Goal: Task Accomplishment & Management: Complete application form

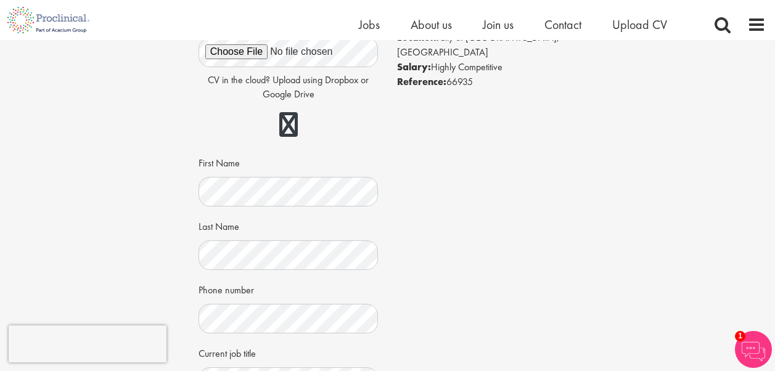
scroll to position [123, 0]
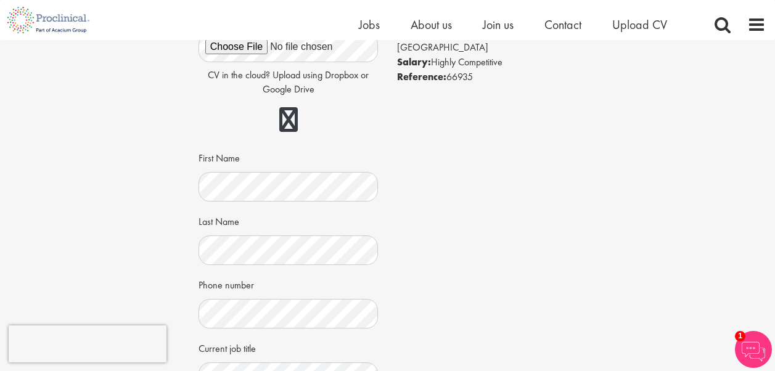
click at [148, 240] on div "Apply Job information Strategic Insights Lead Location: City of London, England…" at bounding box center [388, 271] width 794 height 709
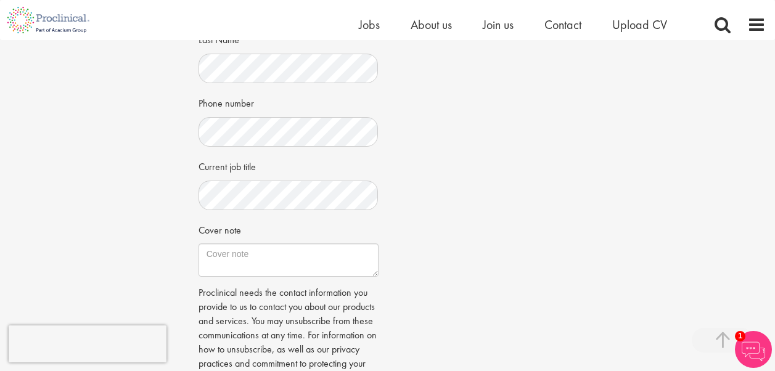
scroll to position [345, 0]
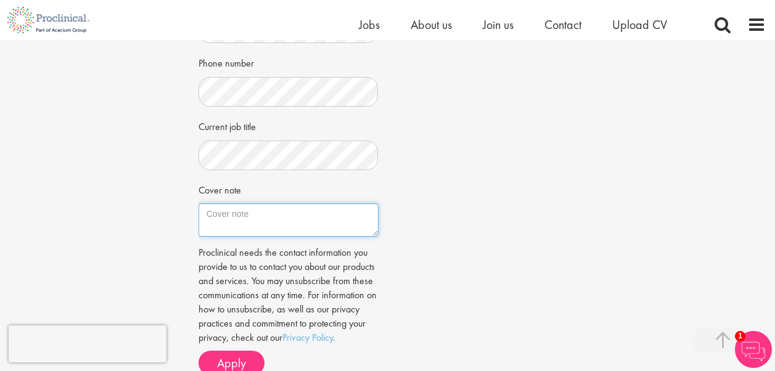
click at [258, 216] on textarea "Cover note" at bounding box center [289, 220] width 180 height 33
click at [289, 223] on textarea "Cover note" at bounding box center [289, 220] width 180 height 33
paste textarea "Dear hiring manager, I am writing to apply for the Strategic Insights Lead role…"
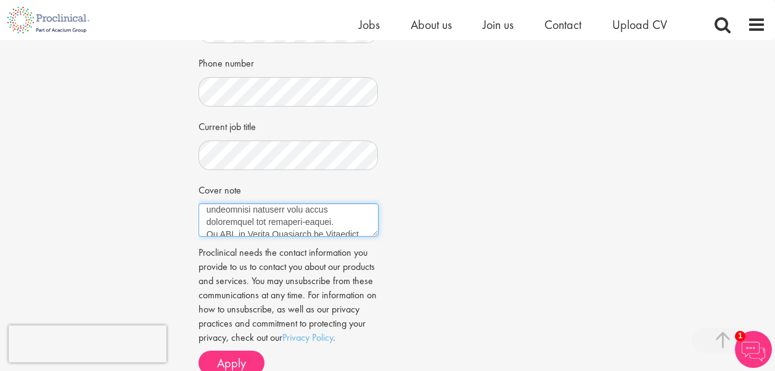
scroll to position [4, 0]
type textarea "Dear hiring manager, I am writing to apply for the Strategic Insights Lead role…"
click at [421, 233] on div "Job information Strategic Insights Lead Location: City of London, England Salar…" at bounding box center [387, 72] width 397 height 625
click at [451, 283] on div "Job information Strategic Insights Lead Location: City of London, England Salar…" at bounding box center [387, 72] width 397 height 625
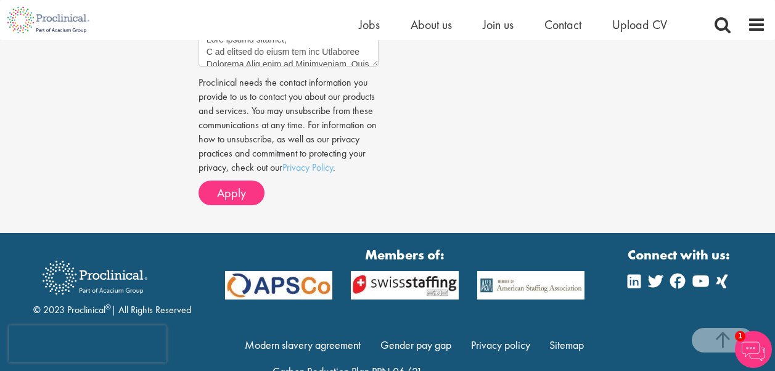
scroll to position [543, 0]
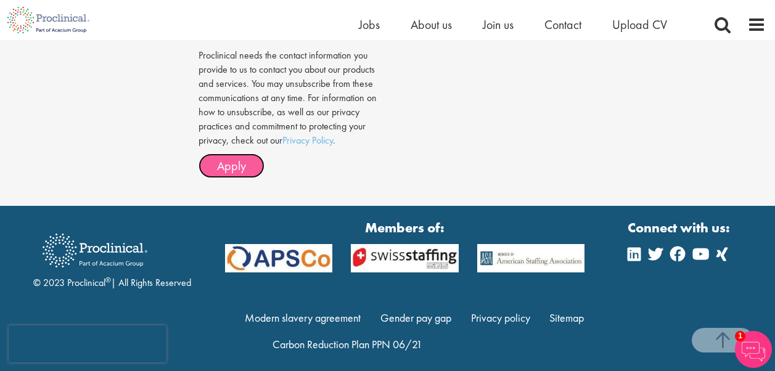
click at [238, 174] on span "Apply" at bounding box center [231, 166] width 29 height 16
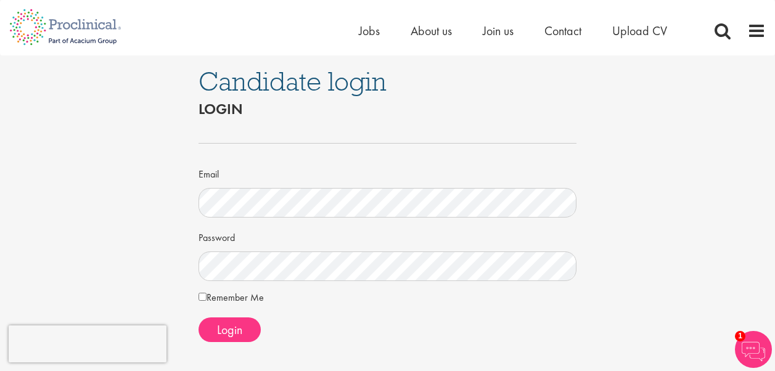
click at [492, 108] on h2 "Login" at bounding box center [388, 109] width 379 height 16
click at [370, 36] on span "Jobs" at bounding box center [369, 31] width 21 height 16
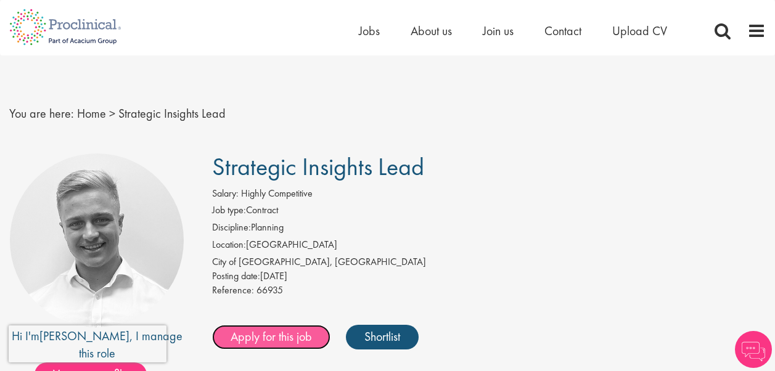
click at [280, 338] on link "Apply for this job" at bounding box center [271, 337] width 118 height 25
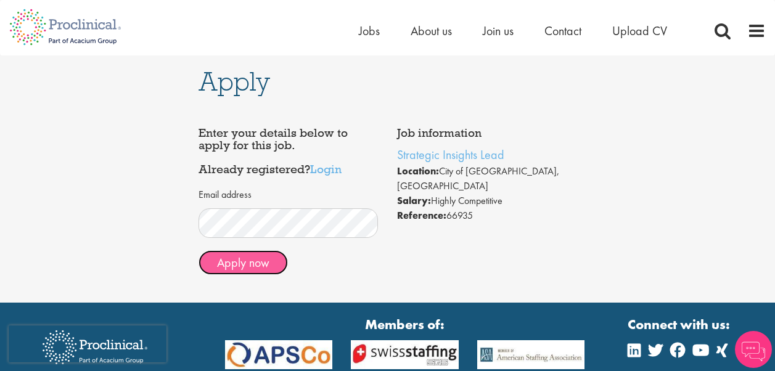
click at [244, 264] on button "Apply now" at bounding box center [243, 262] width 89 height 25
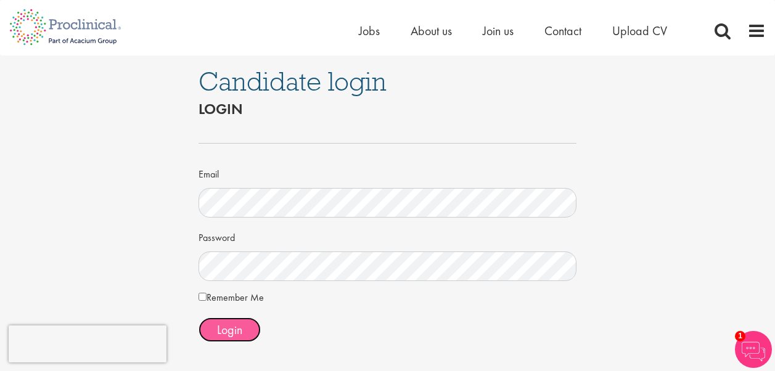
click at [225, 330] on span "Login" at bounding box center [229, 330] width 25 height 16
click at [164, 240] on div "Candidate login Login Email Password Remember Me" at bounding box center [388, 257] width 794 height 403
click at [323, 336] on div "Login" at bounding box center [388, 330] width 379 height 25
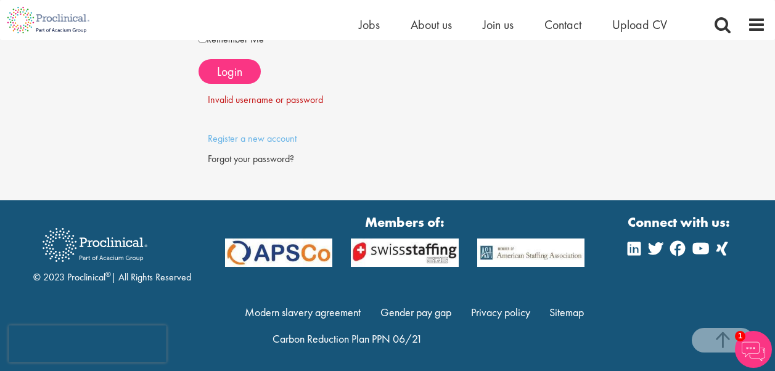
scroll to position [247, 0]
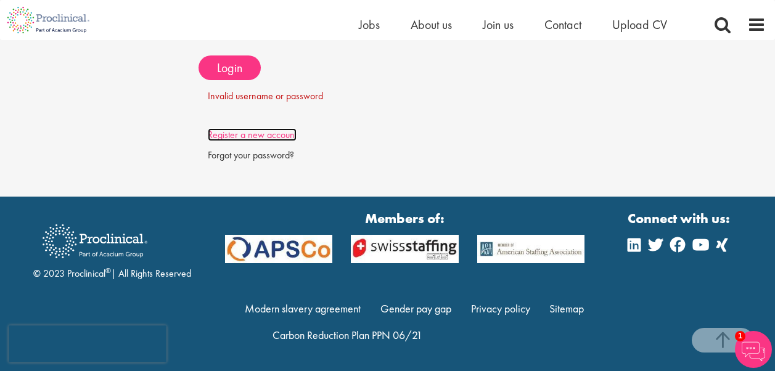
click at [283, 133] on link "Register a new account" at bounding box center [252, 134] width 89 height 13
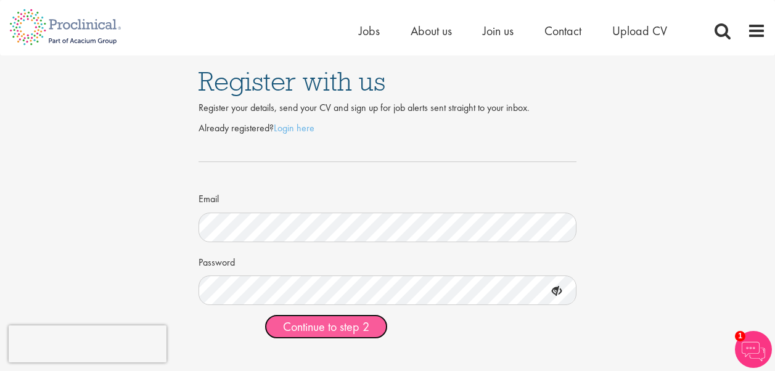
click at [329, 332] on span "Continue to step 2" at bounding box center [326, 327] width 86 height 16
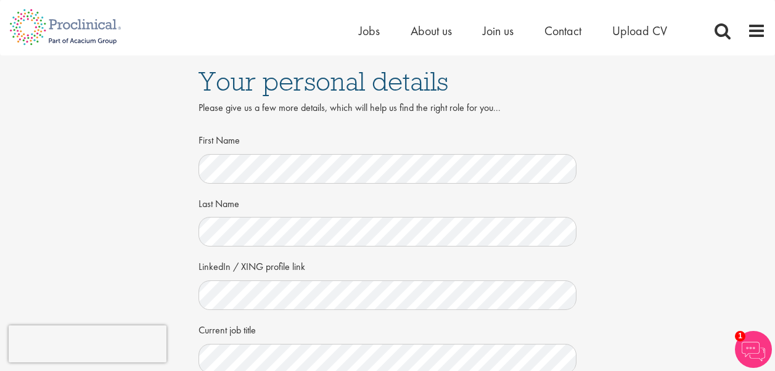
click at [172, 250] on div "Your personal details Please give us a few more details, which will help us fin…" at bounding box center [388, 338] width 794 height 564
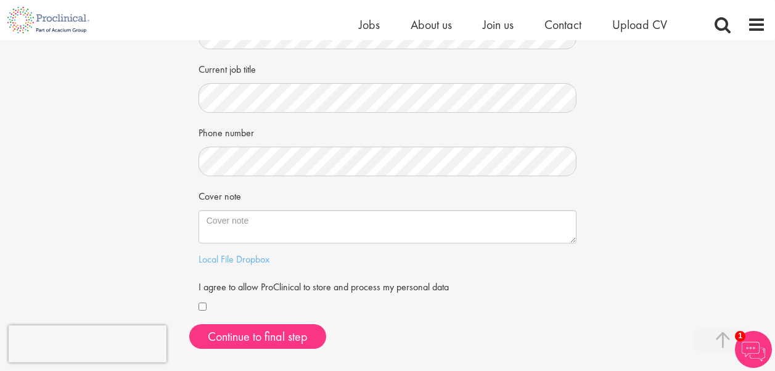
scroll to position [247, 0]
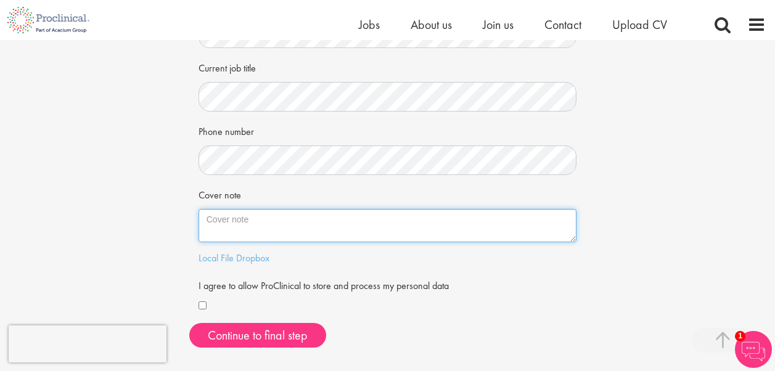
click at [276, 229] on textarea "Cover note" at bounding box center [388, 225] width 379 height 33
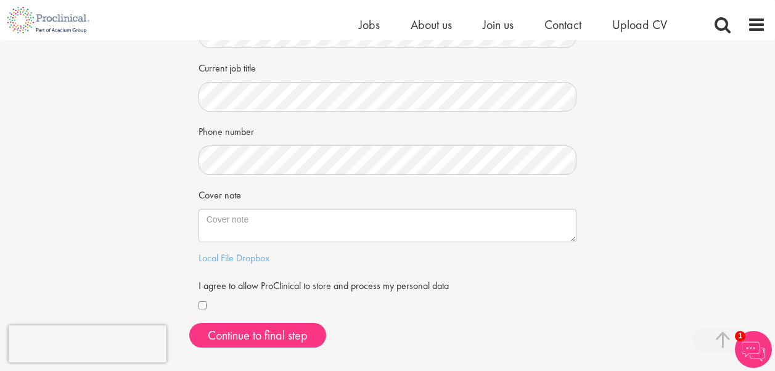
drag, startPoint x: 505, startPoint y: 279, endPoint x: 492, endPoint y: 274, distance: 14.1
click at [492, 274] on form "First Name Last Name LinkedIn / XING profile link Current job title Phone numbe…" at bounding box center [388, 90] width 360 height 447
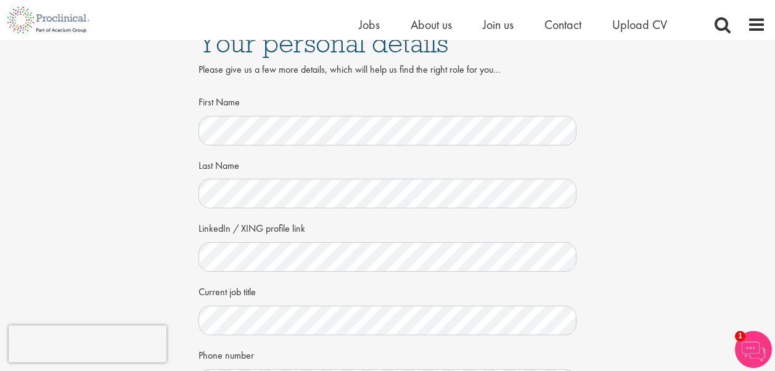
scroll to position [25, 0]
click at [616, 148] on div "Your personal details Please give us a few more details, which will help us fin…" at bounding box center [388, 297] width 794 height 564
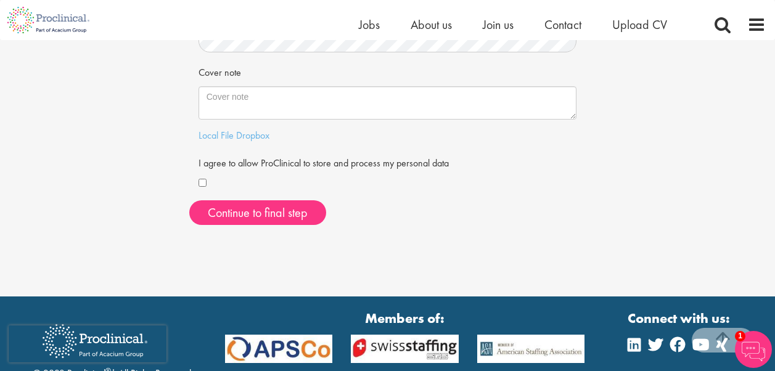
scroll to position [370, 0]
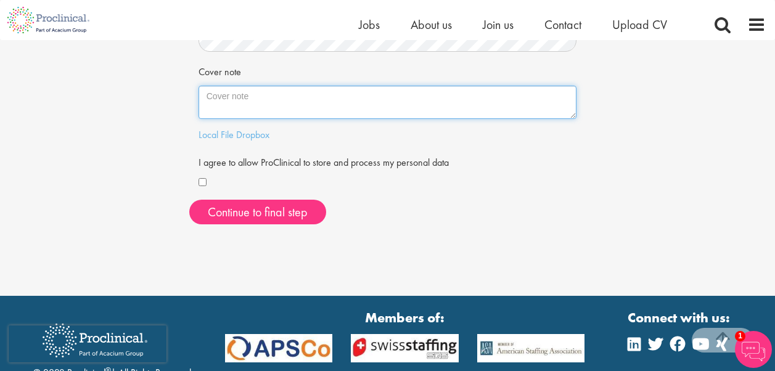
click at [329, 103] on textarea "Cover note" at bounding box center [388, 102] width 379 height 33
click at [268, 116] on textarea "Cover note" at bounding box center [388, 102] width 379 height 33
paste textarea "Dear hiring manager, I am writing to apply for the Strategic Insights Lead role…"
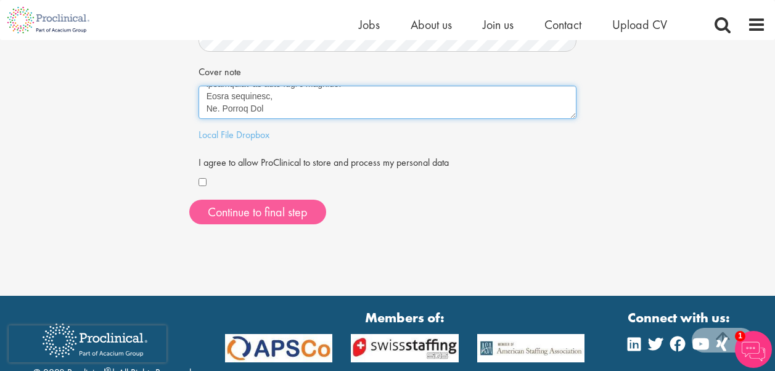
type textarea "Dear hiring manager, I am writing to apply for the Strategic Insights Lead role…"
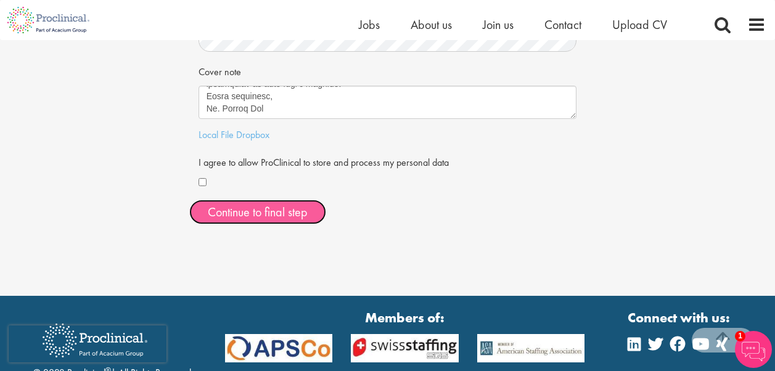
click at [253, 215] on button "Continue to final step" at bounding box center [257, 212] width 137 height 25
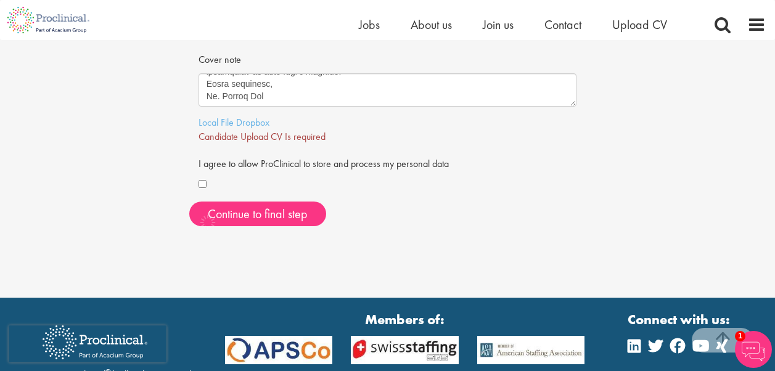
scroll to position [389, 0]
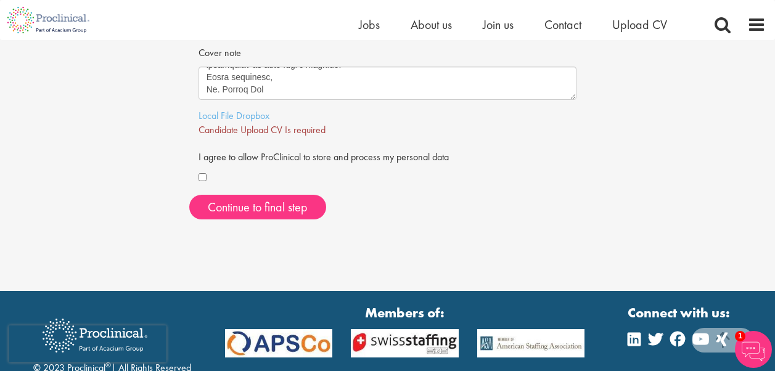
click at [288, 136] on span "Candidate Upload CV Is required" at bounding box center [262, 129] width 127 height 13
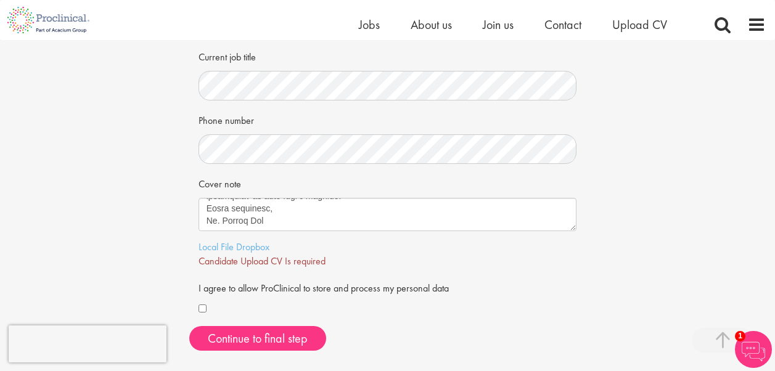
scroll to position [296, 0]
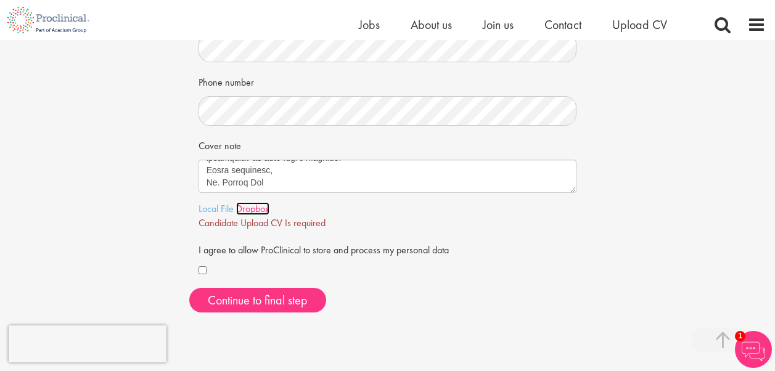
click at [241, 213] on link "Dropbox" at bounding box center [252, 208] width 33 height 13
click at [220, 221] on span "Candidate Upload CV Is required" at bounding box center [262, 223] width 127 height 13
click at [219, 215] on link "Local File" at bounding box center [216, 208] width 35 height 13
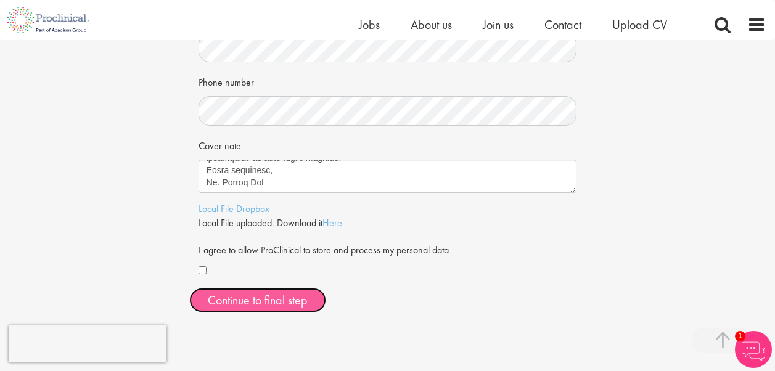
click at [272, 304] on span "Continue to final step" at bounding box center [258, 300] width 100 height 16
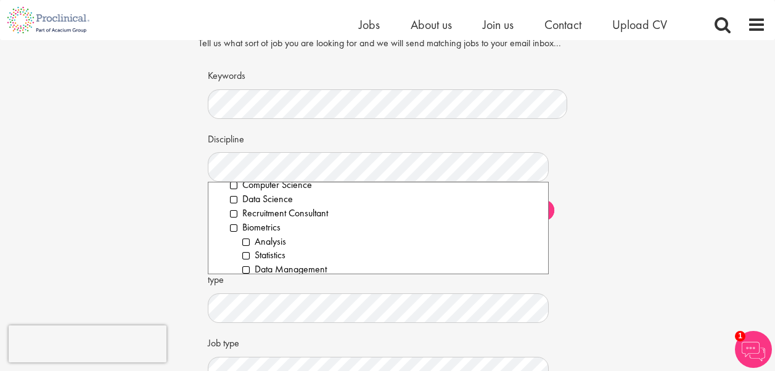
scroll to position [49, 0]
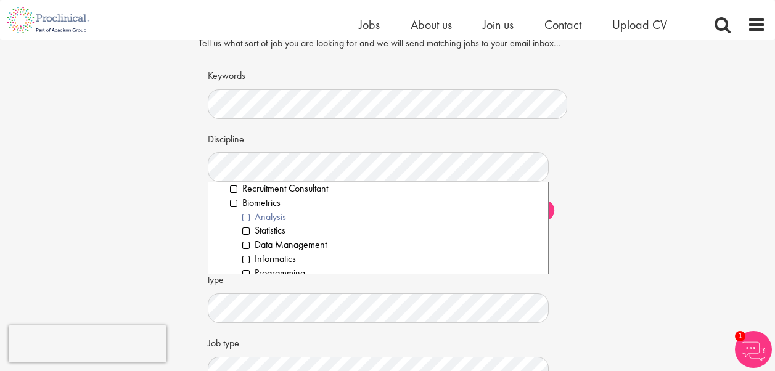
click at [250, 212] on li "Analysis" at bounding box center [390, 217] width 297 height 14
click at [247, 242] on li "Data Management" at bounding box center [390, 245] width 297 height 14
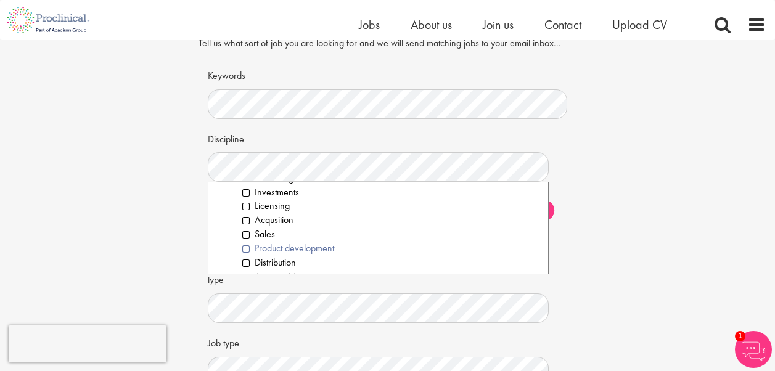
click at [250, 242] on li "Product development" at bounding box center [390, 249] width 297 height 14
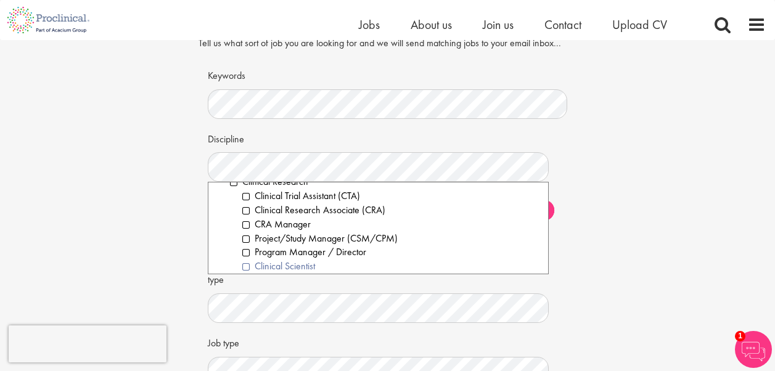
scroll to position [296, 0]
click at [234, 184] on li "Clinical Research" at bounding box center [385, 182] width 310 height 14
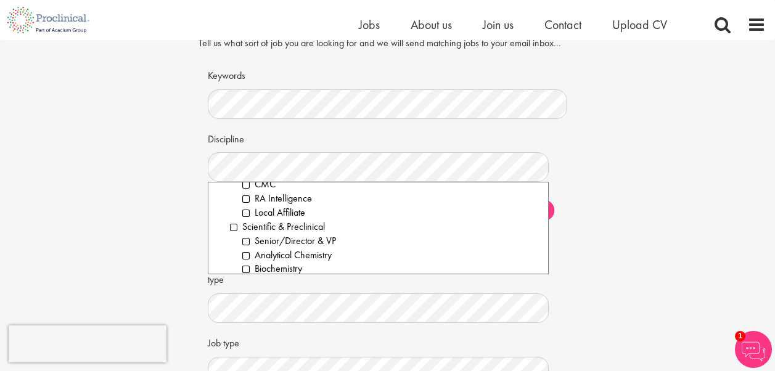
scroll to position [1546, 0]
click at [547, 275] on div "Company type Clear All Pharmaceuticals Medical Devices Biotechnology Contract R…" at bounding box center [388, 289] width 360 height 68
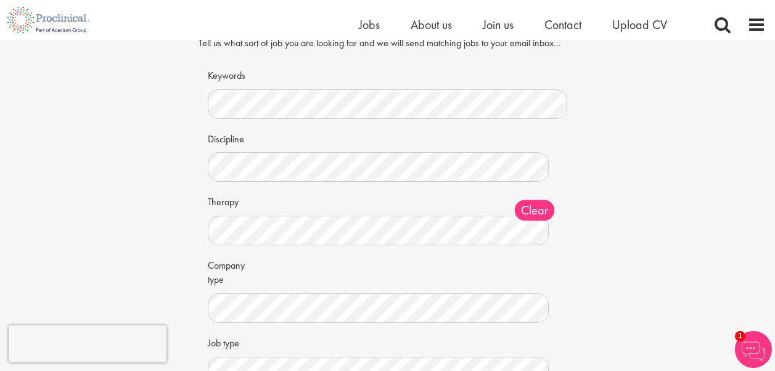
click at [547, 275] on div "Company type Clear All Pharmaceuticals Medical Devices Biotechnology Contract R…" at bounding box center [388, 289] width 360 height 68
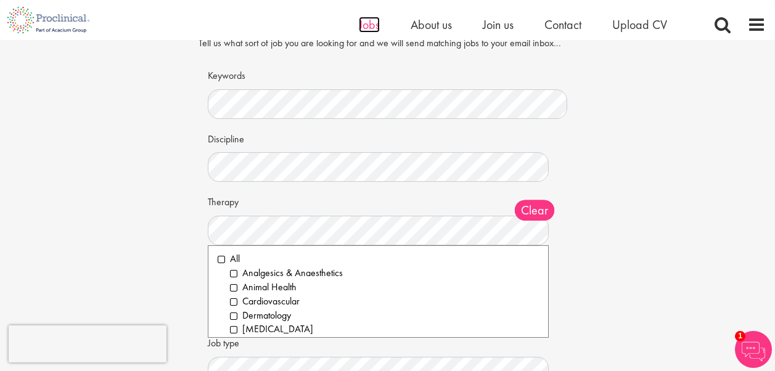
click at [368, 17] on span "Jobs" at bounding box center [369, 25] width 21 height 16
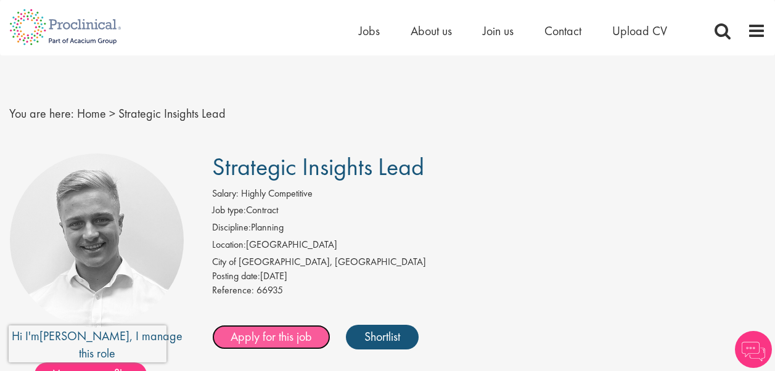
click at [263, 343] on link "Apply for this job" at bounding box center [271, 337] width 118 height 25
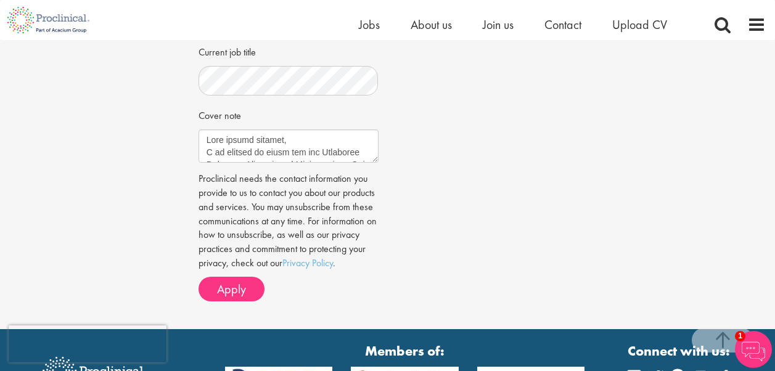
scroll to position [518, 0]
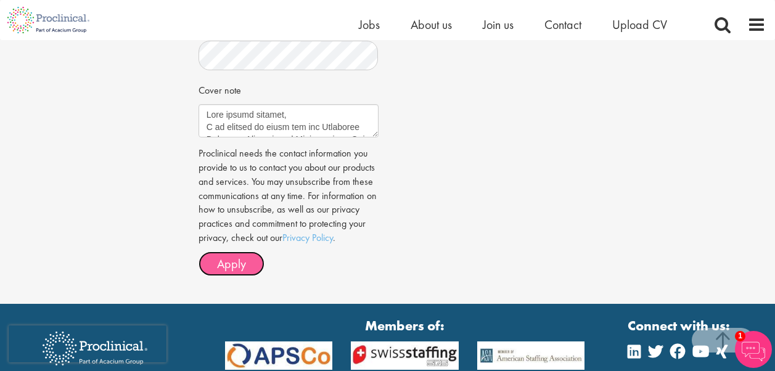
click at [228, 272] on span "Apply" at bounding box center [231, 264] width 29 height 16
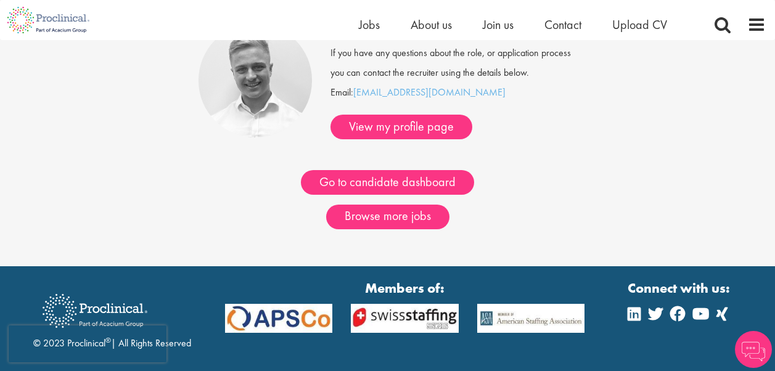
scroll to position [136, 0]
